Goal: Information Seeking & Learning: Learn about a topic

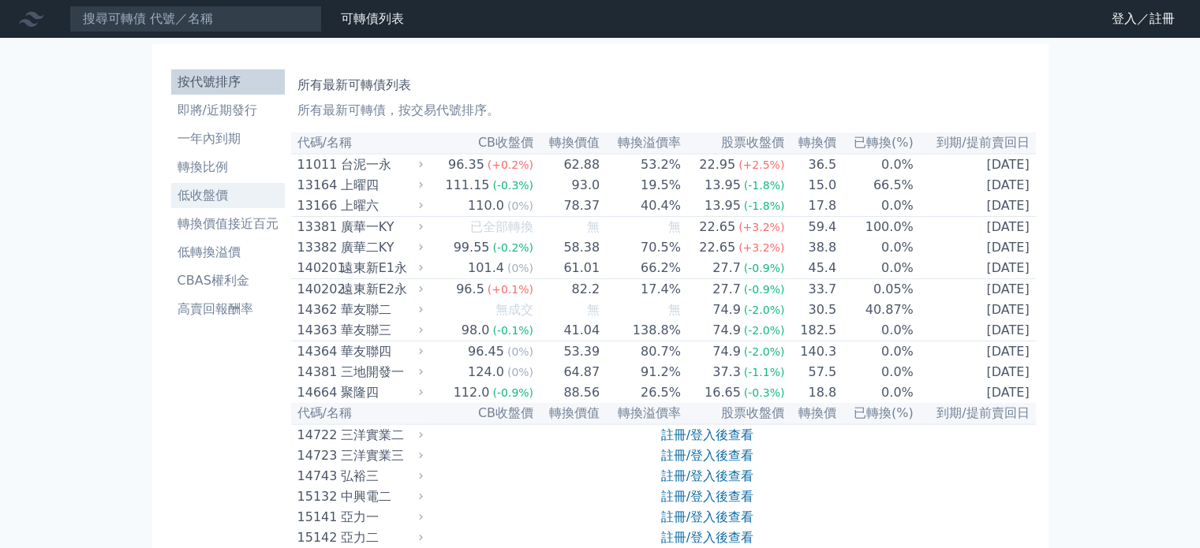
click at [218, 188] on li "低收盤價" at bounding box center [228, 195] width 114 height 19
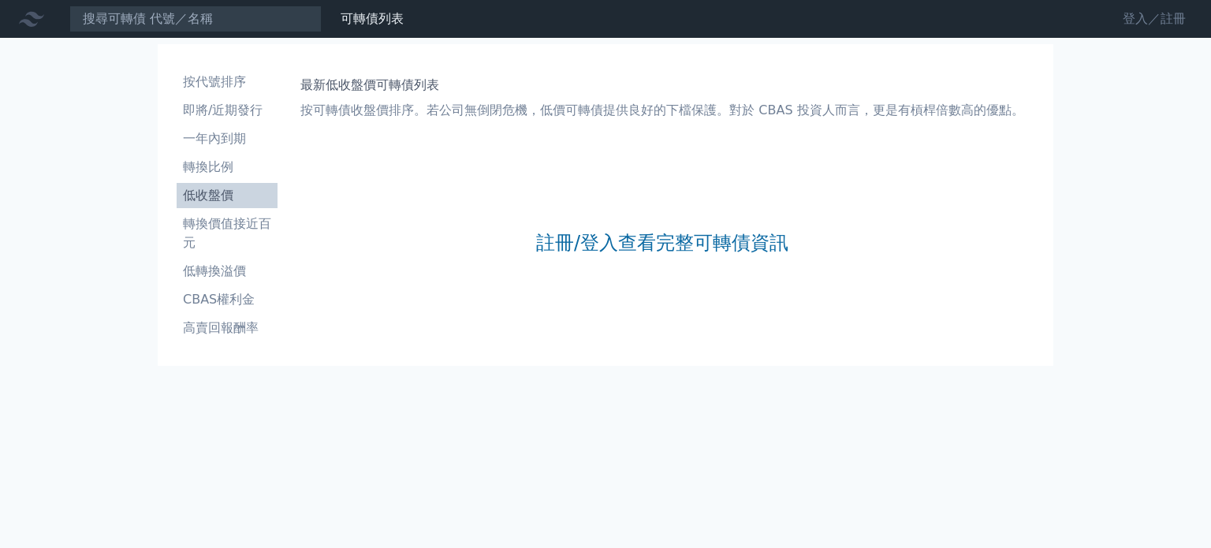
click at [1122, 26] on link "登入／註冊" at bounding box center [1154, 18] width 88 height 25
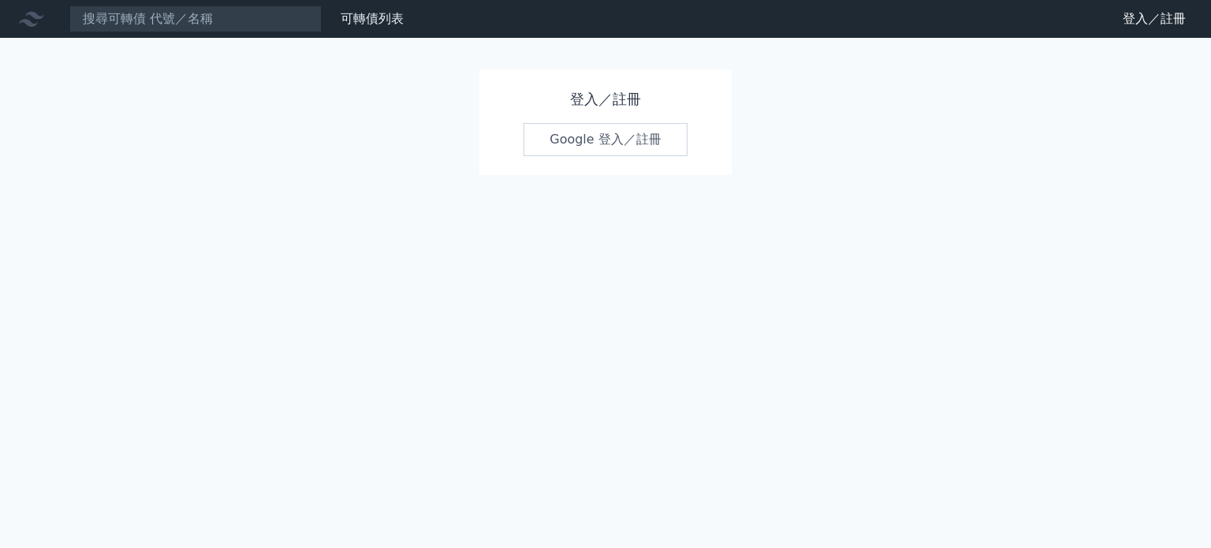
click at [563, 146] on link "Google 登入／註冊" at bounding box center [606, 139] width 164 height 33
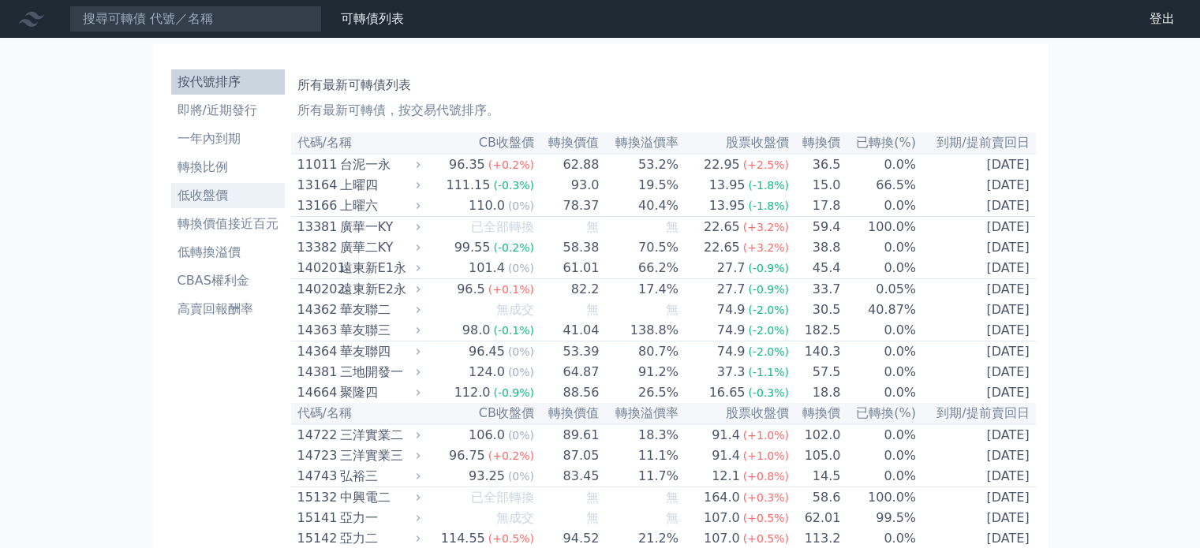
click at [206, 194] on li "低收盤價" at bounding box center [228, 195] width 114 height 19
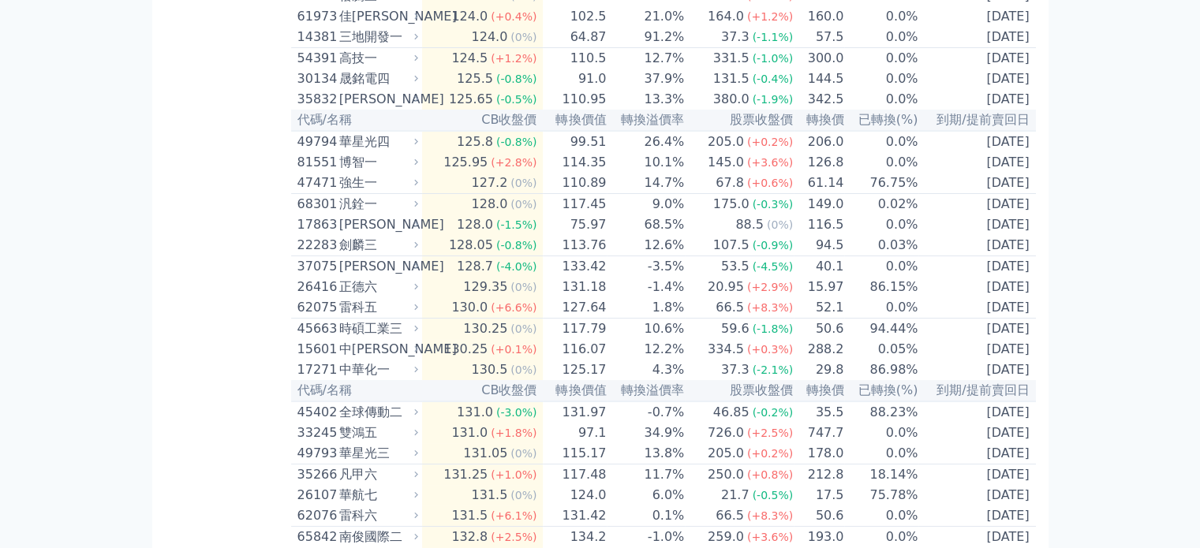
scroll to position [5994, 0]
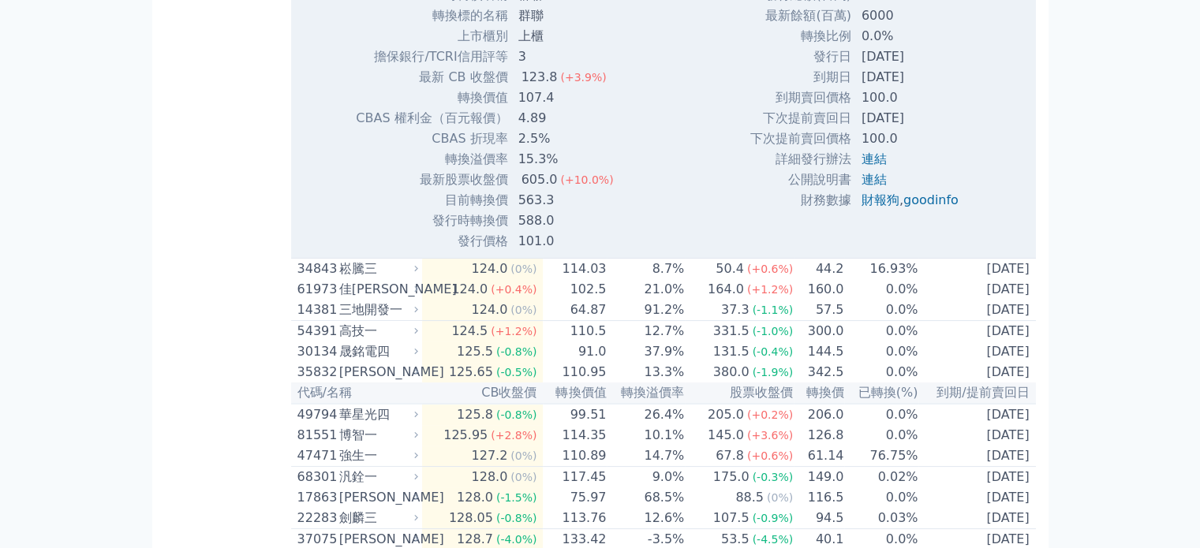
scroll to position [6309, 0]
